Goal: Information Seeking & Learning: Find contact information

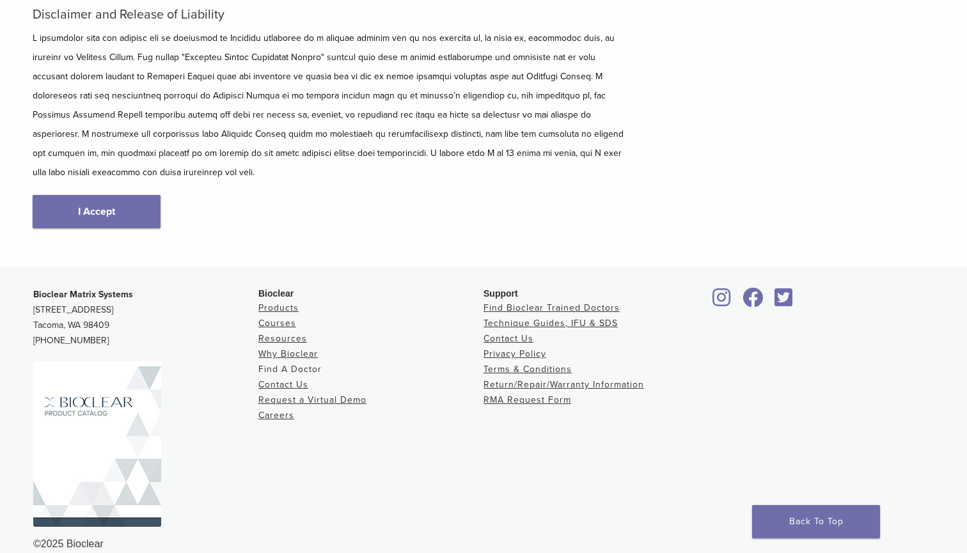
scroll to position [187, 0]
click at [305, 364] on link "Find A Doctor" at bounding box center [289, 369] width 63 height 11
click at [289, 364] on link "Find A Doctor" at bounding box center [289, 369] width 63 height 11
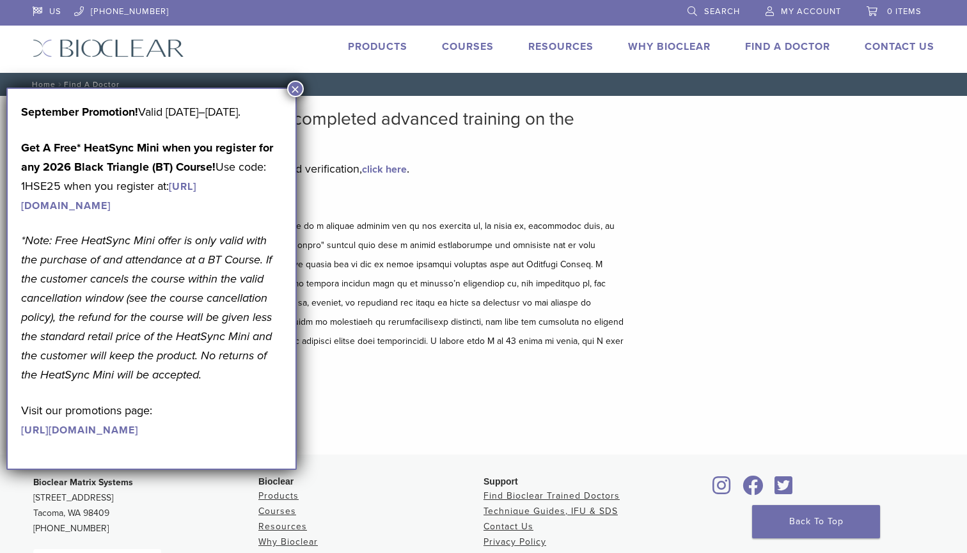
click at [296, 89] on button "×" at bounding box center [295, 89] width 17 height 17
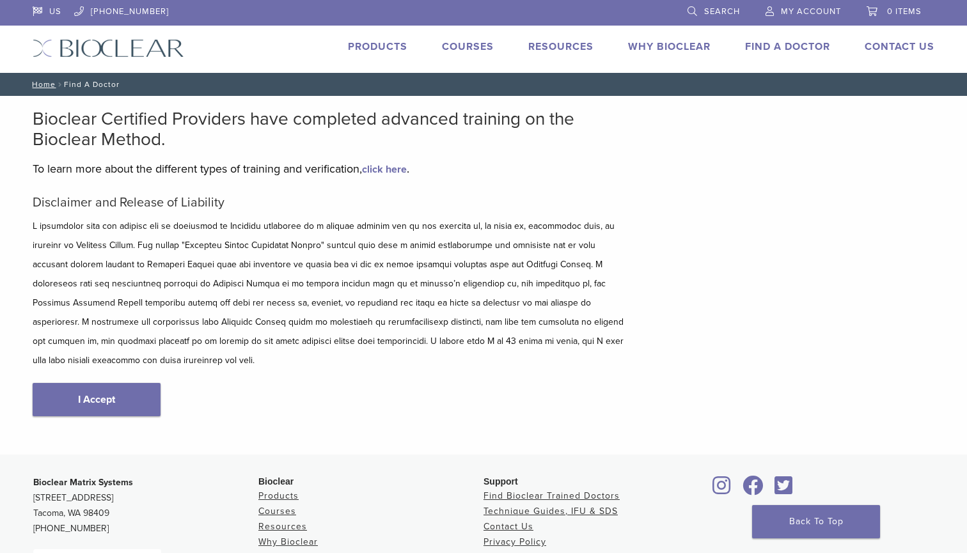
click at [384, 176] on p "To learn more about the different types of training and verification, click her…" at bounding box center [330, 168] width 595 height 19
click at [393, 169] on link "click here" at bounding box center [384, 169] width 45 height 13
click at [467, 45] on link "Courses" at bounding box center [468, 46] width 52 height 13
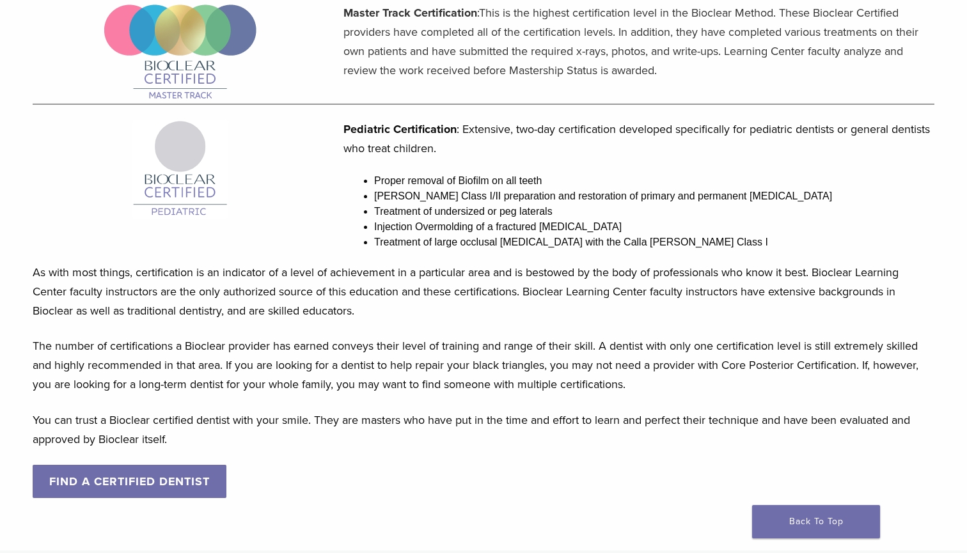
scroll to position [966, 0]
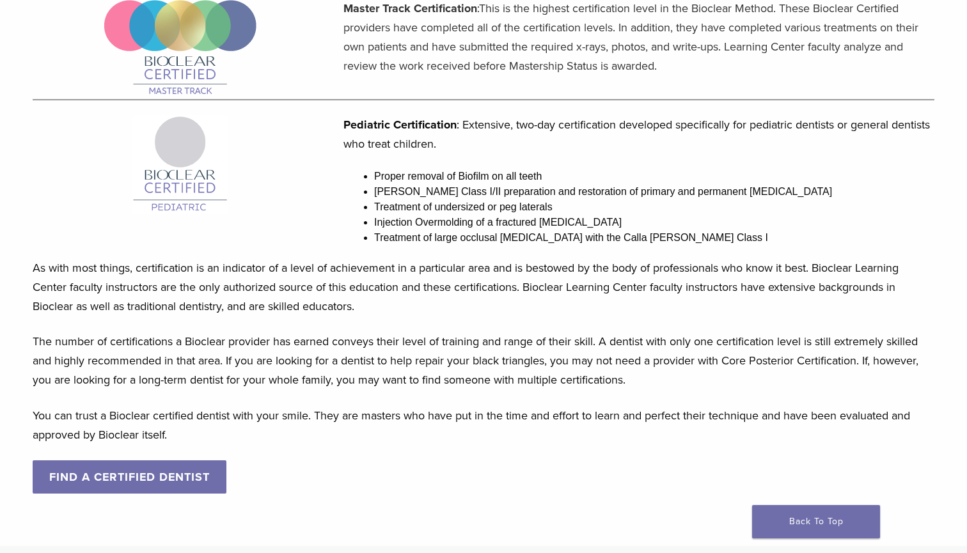
click at [208, 474] on link "FIND A CERTIFIED DENTIST" at bounding box center [130, 476] width 194 height 33
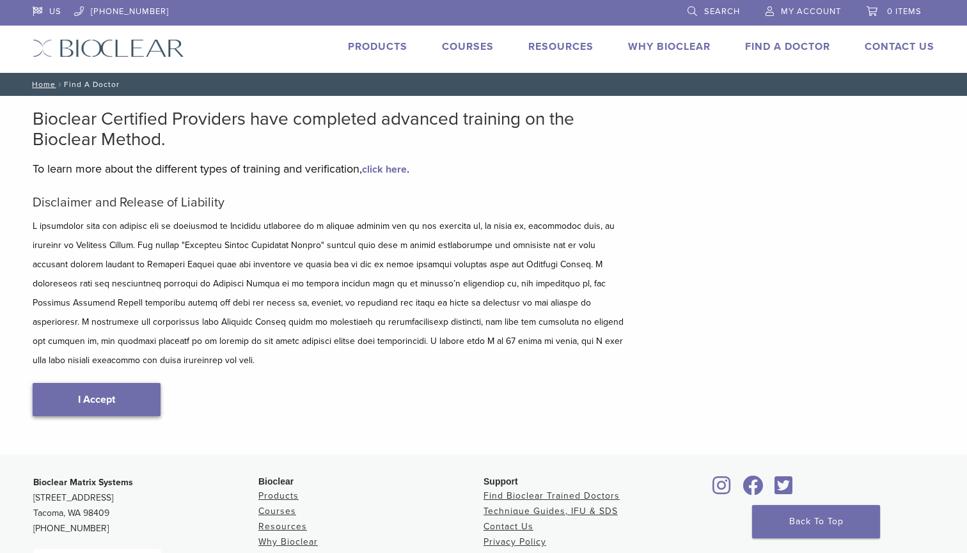
click at [145, 383] on link "I Accept" at bounding box center [97, 399] width 128 height 33
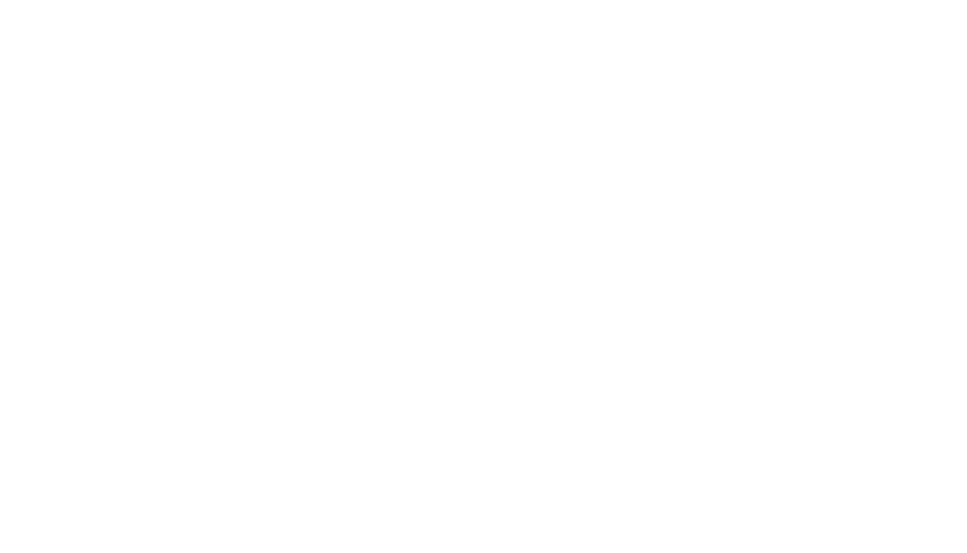
scroll to position [192, 0]
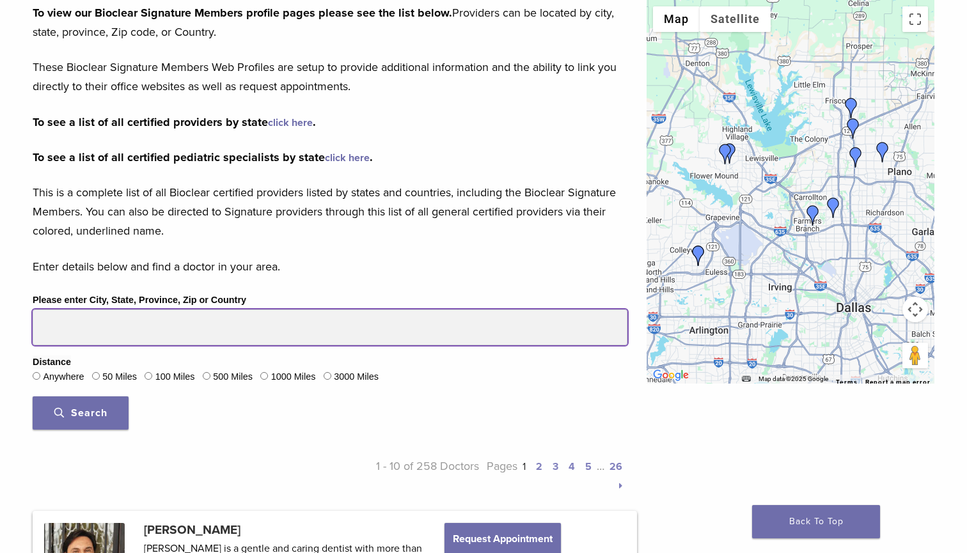
click at [173, 330] on input "Please enter City, State, Province, Zip or Country" at bounding box center [330, 327] width 595 height 36
type input "*****"
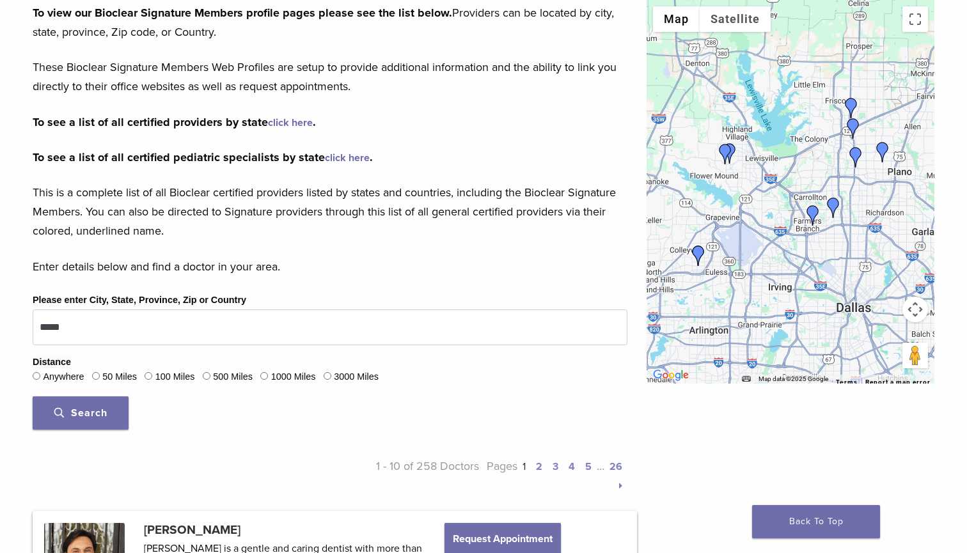
click at [96, 407] on span "Search" at bounding box center [80, 413] width 53 height 13
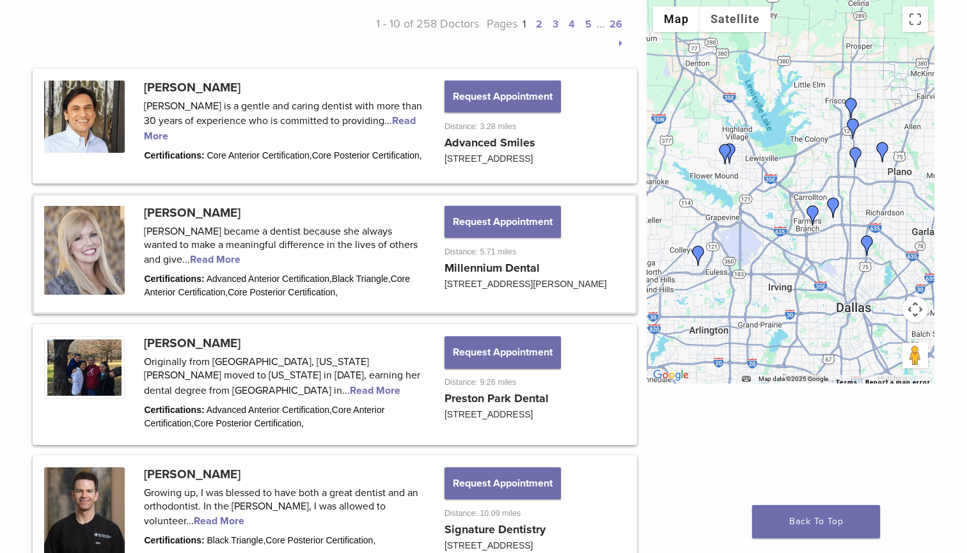
scroll to position [623, 0]
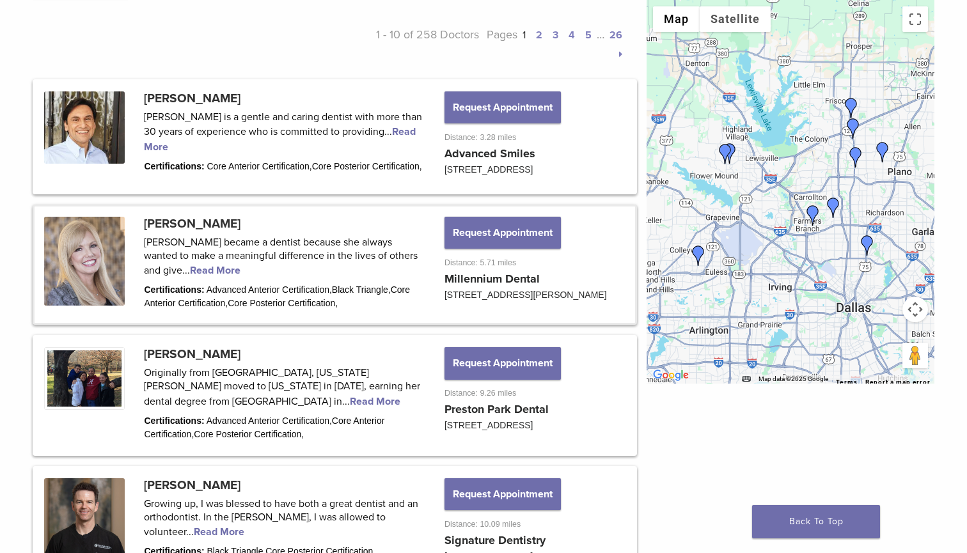
click at [226, 276] on link at bounding box center [335, 265] width 600 height 116
click at [194, 228] on link at bounding box center [335, 265] width 600 height 116
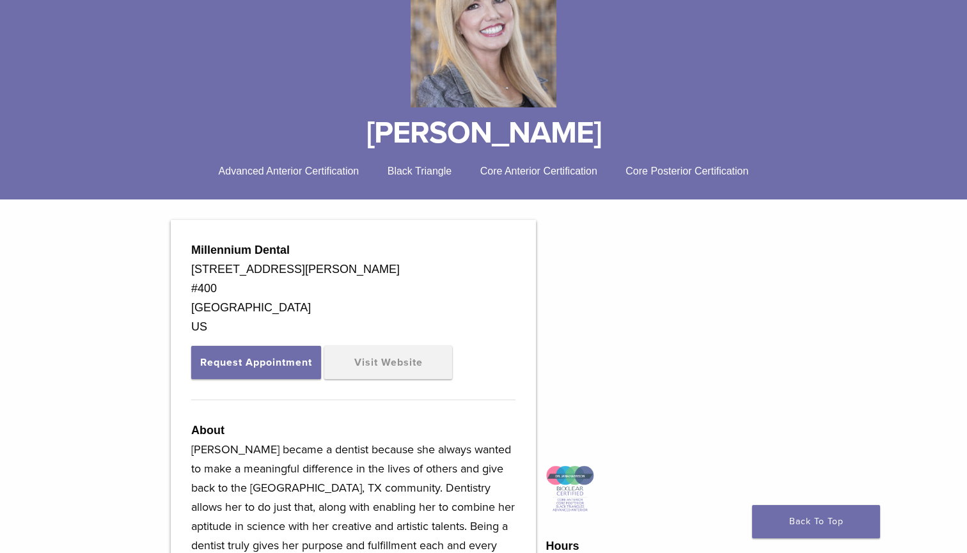
scroll to position [191, 0]
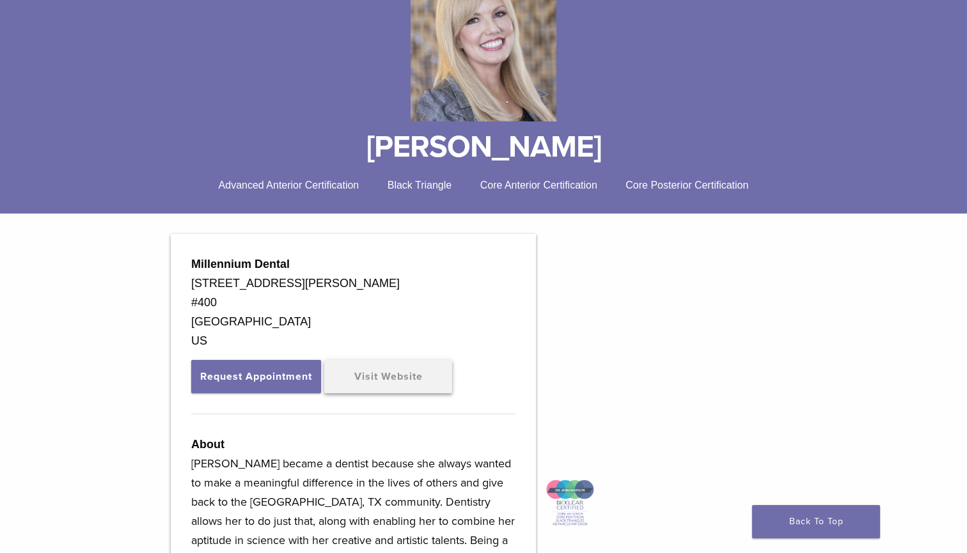
click at [381, 373] on link "Visit Website" at bounding box center [388, 376] width 128 height 33
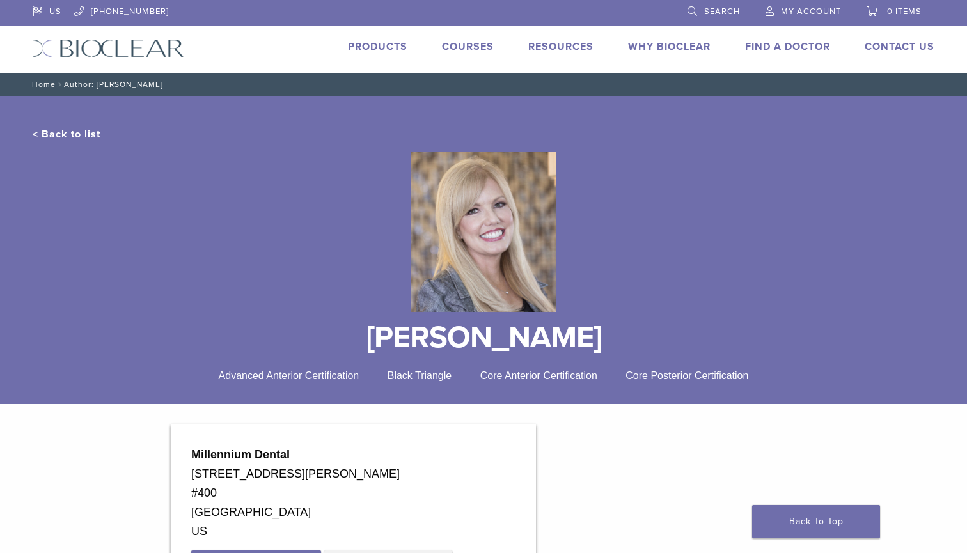
scroll to position [0, 0]
click at [690, 384] on div "< Back to list [PERSON_NAME] Advanced Anterior Certification Black Triangle Cor…" at bounding box center [483, 260] width 967 height 288
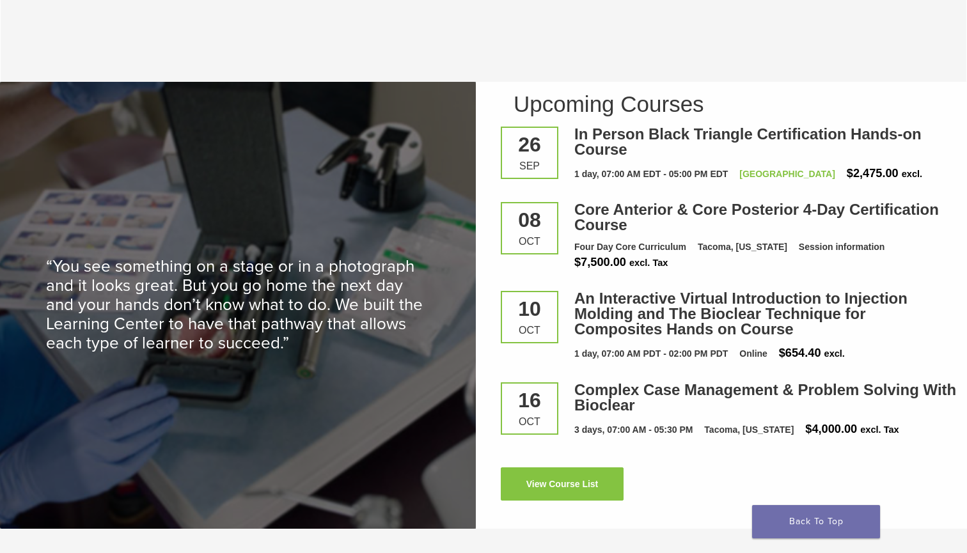
scroll to position [1660, 0]
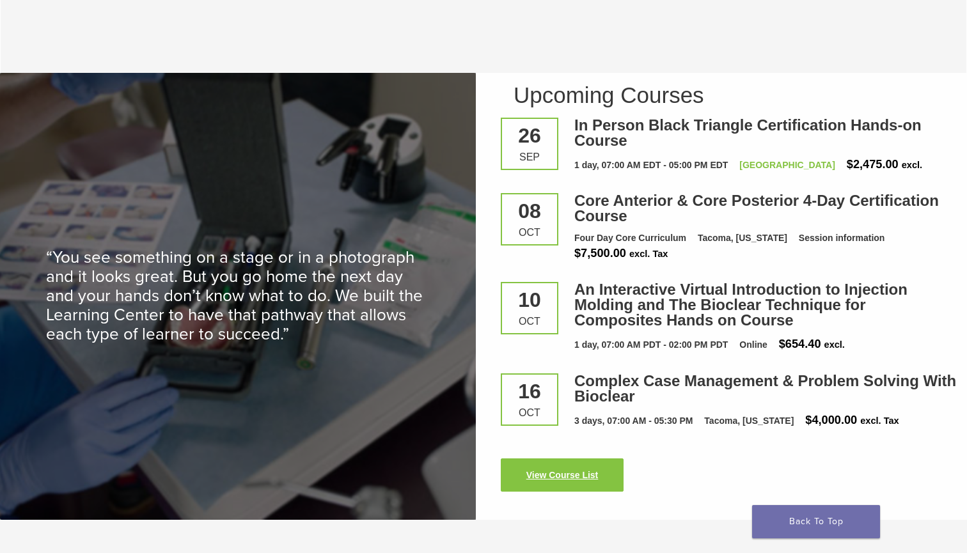
click at [587, 471] on link "View Course List" at bounding box center [562, 474] width 123 height 33
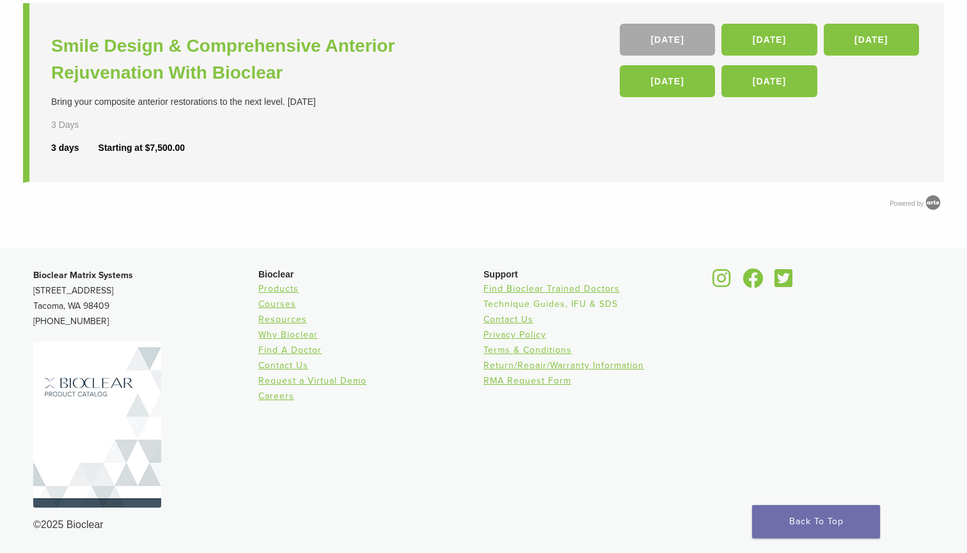
scroll to position [714, 0]
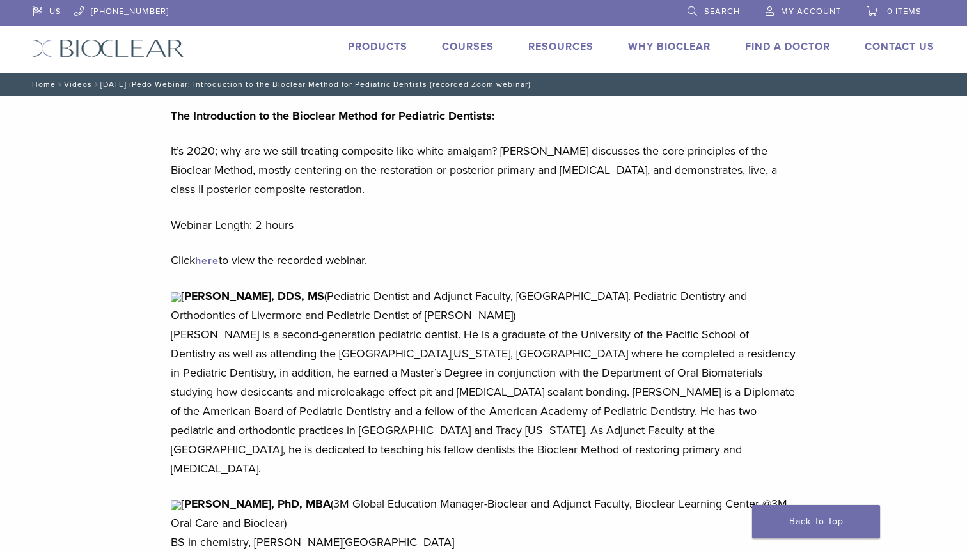
click at [217, 262] on link "here" at bounding box center [207, 260] width 24 height 13
